Goal: Navigation & Orientation: Find specific page/section

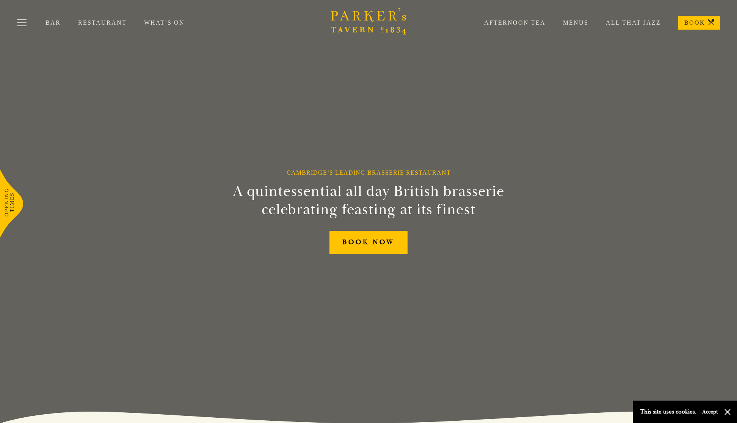
click at [705, 22] on link "BOOK" at bounding box center [700, 23] width 42 height 14
click at [107, 20] on link "Restaurant" at bounding box center [111, 23] width 66 height 8
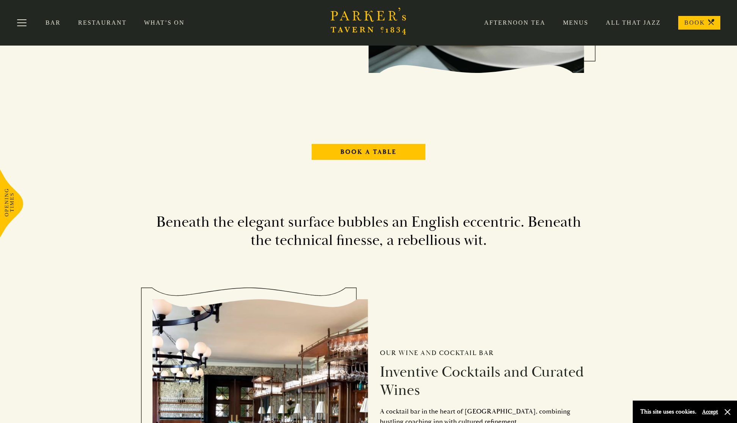
scroll to position [992, 0]
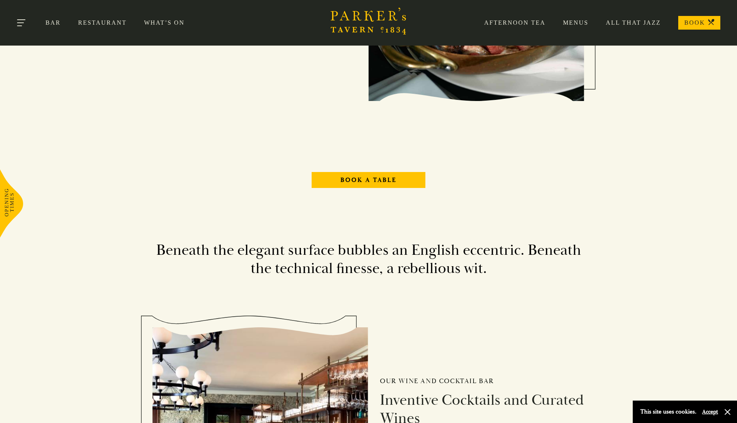
click at [24, 27] on button "Toggle navigation" at bounding box center [22, 24] width 32 height 32
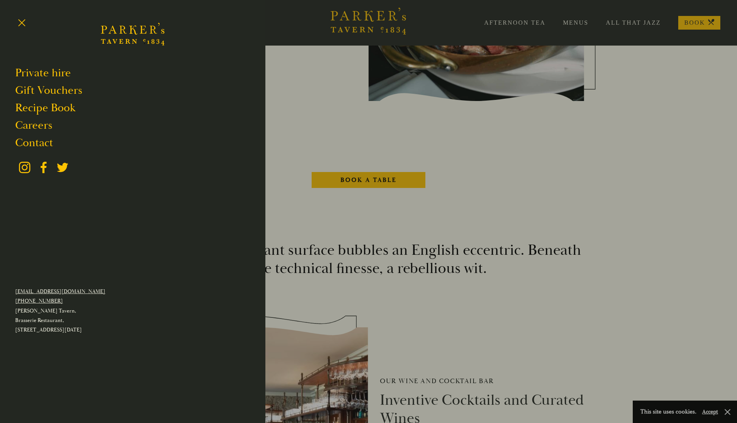
click at [312, 130] on div at bounding box center [368, 211] width 737 height 423
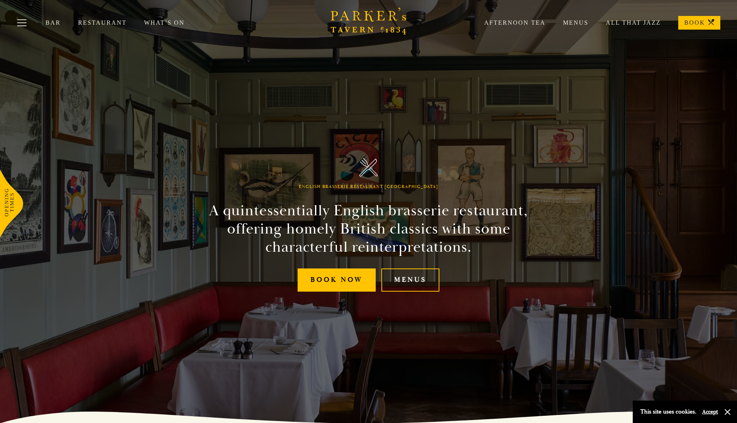
scroll to position [0, 0]
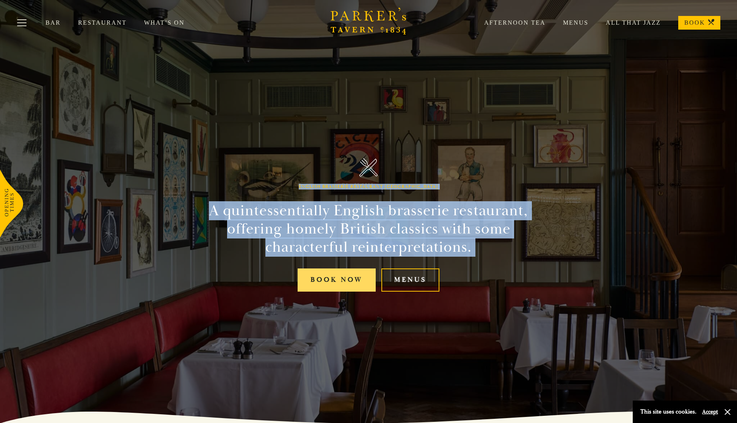
drag, startPoint x: 325, startPoint y: 159, endPoint x: 360, endPoint y: 289, distance: 133.9
click at [360, 283] on div "English Brasserie Restaurant Cambridge A quintessentially English brasserie res…" at bounding box center [368, 211] width 455 height 423
click at [402, 284] on link "Menus" at bounding box center [411, 279] width 58 height 23
click at [642, 24] on link "All That Jazz" at bounding box center [625, 23] width 72 height 8
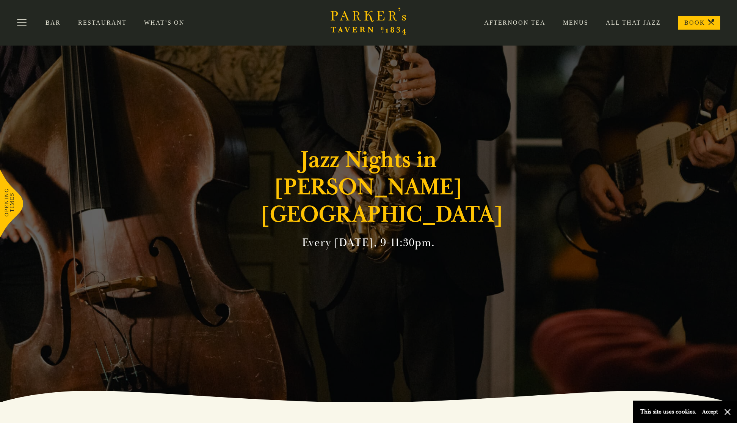
scroll to position [17, 0]
